Goal: Task Accomplishment & Management: Manage account settings

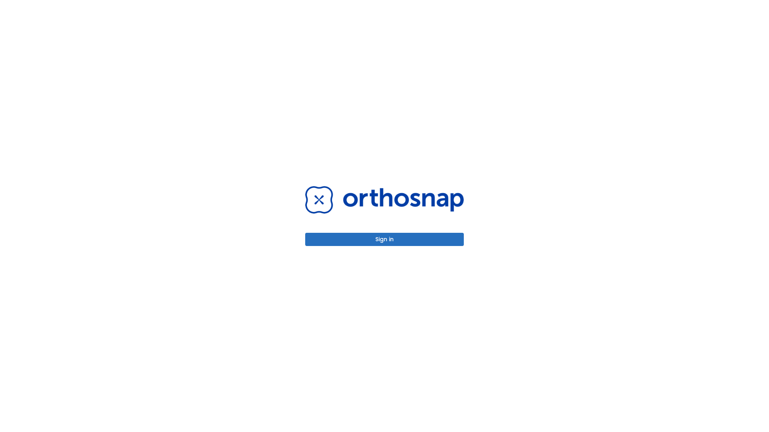
click at [384, 239] on button "Sign in" at bounding box center [384, 239] width 159 height 13
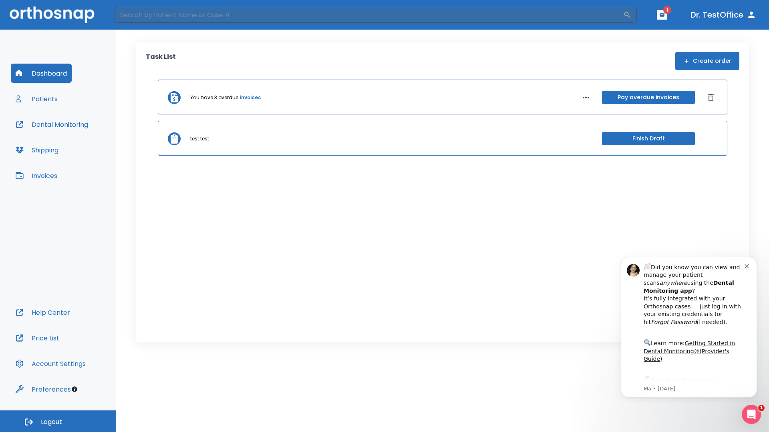
click at [58, 422] on span "Logout" at bounding box center [51, 422] width 21 height 9
